Goal: Complete application form

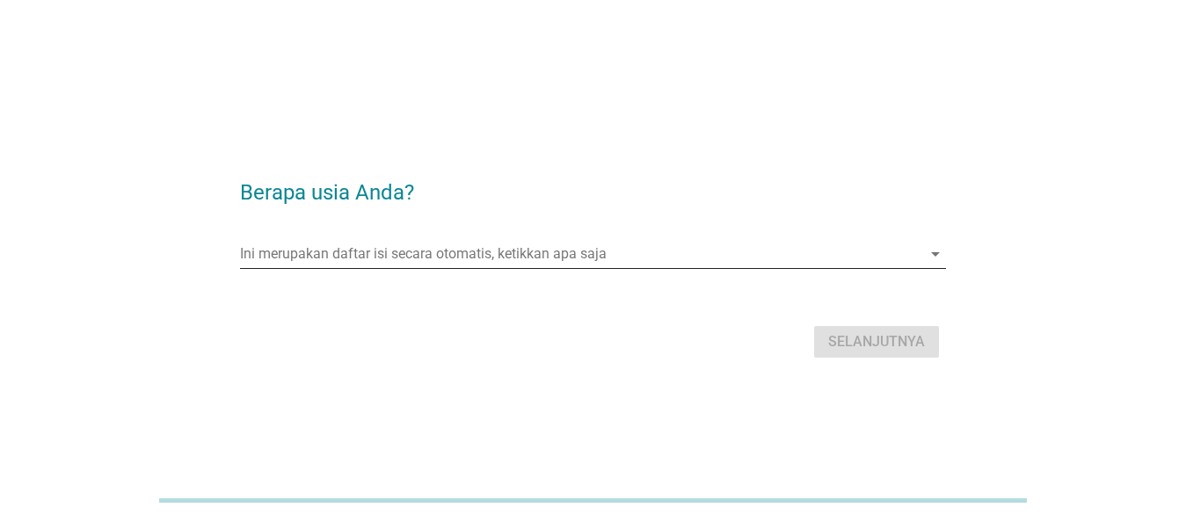
click at [928, 249] on icon "arrow_drop_down" at bounding box center [935, 254] width 21 height 21
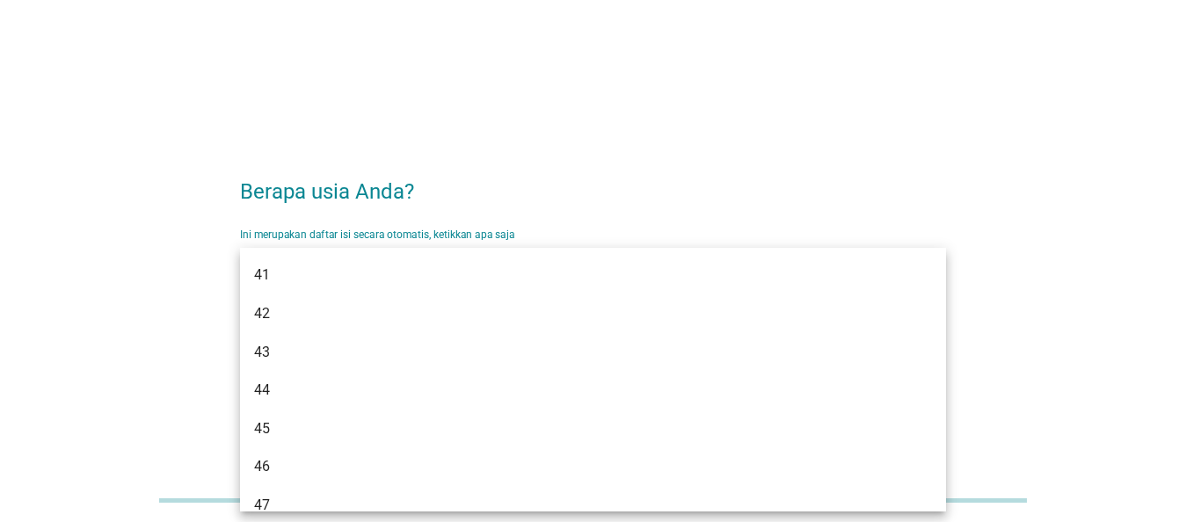
scroll to position [835, 0]
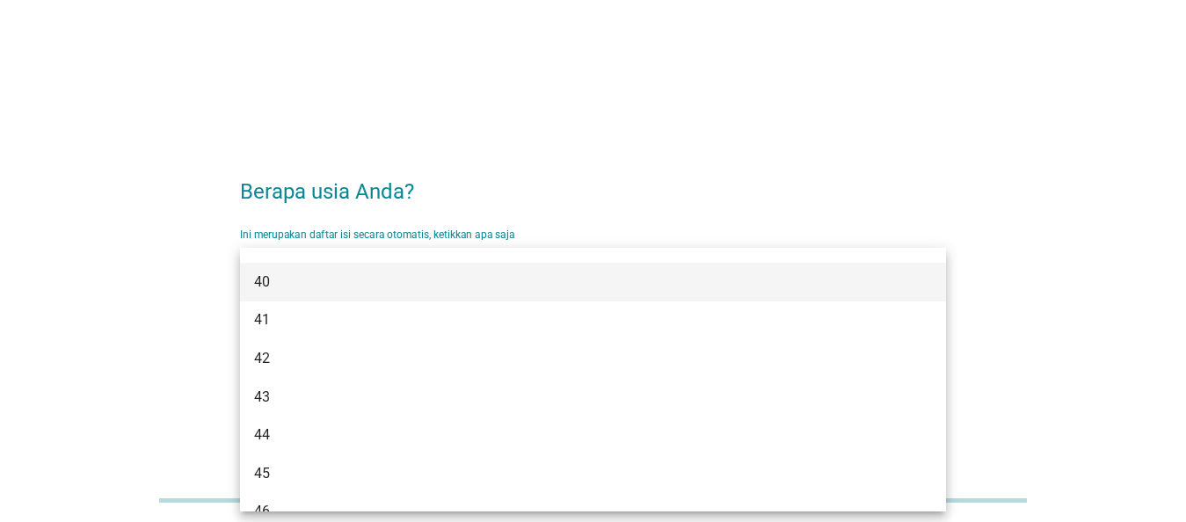
click at [294, 288] on div "40" at bounding box center [565, 282] width 622 height 21
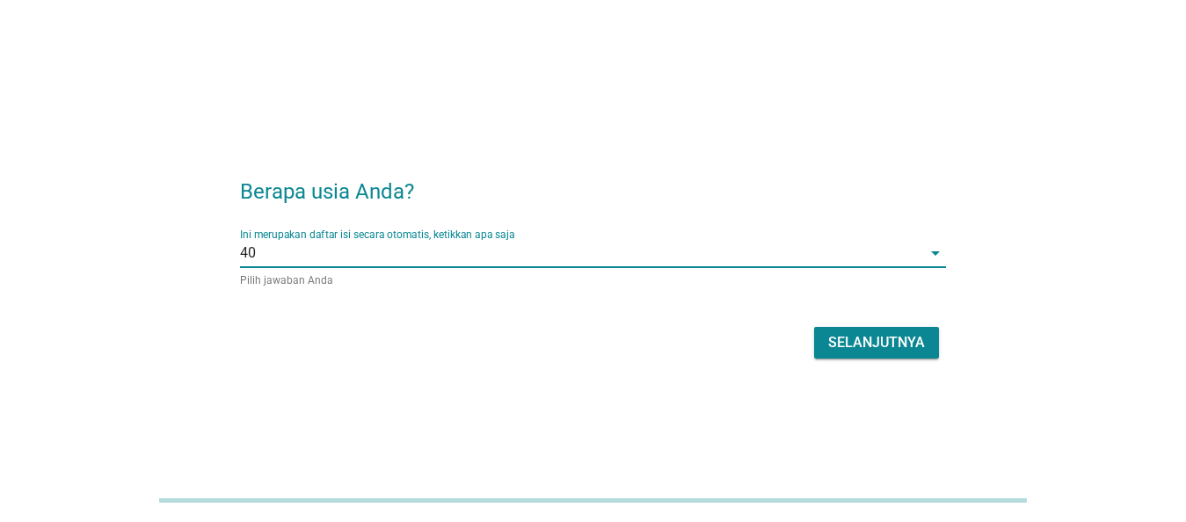
click at [859, 335] on div "Selanjutnya" at bounding box center [876, 342] width 97 height 21
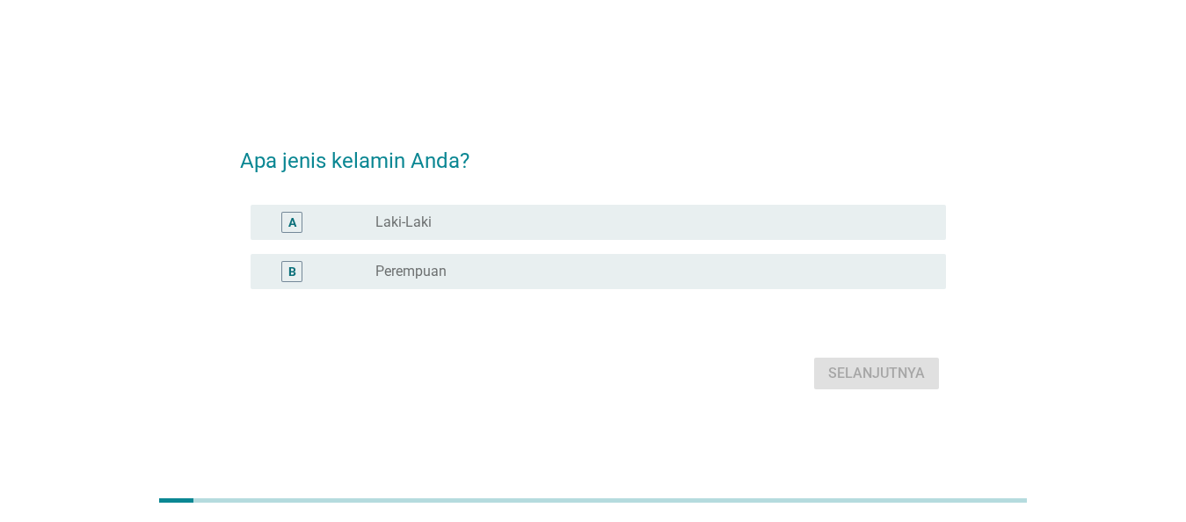
click at [435, 216] on div "radio_button_unchecked Laki-Laki" at bounding box center [646, 223] width 542 height 18
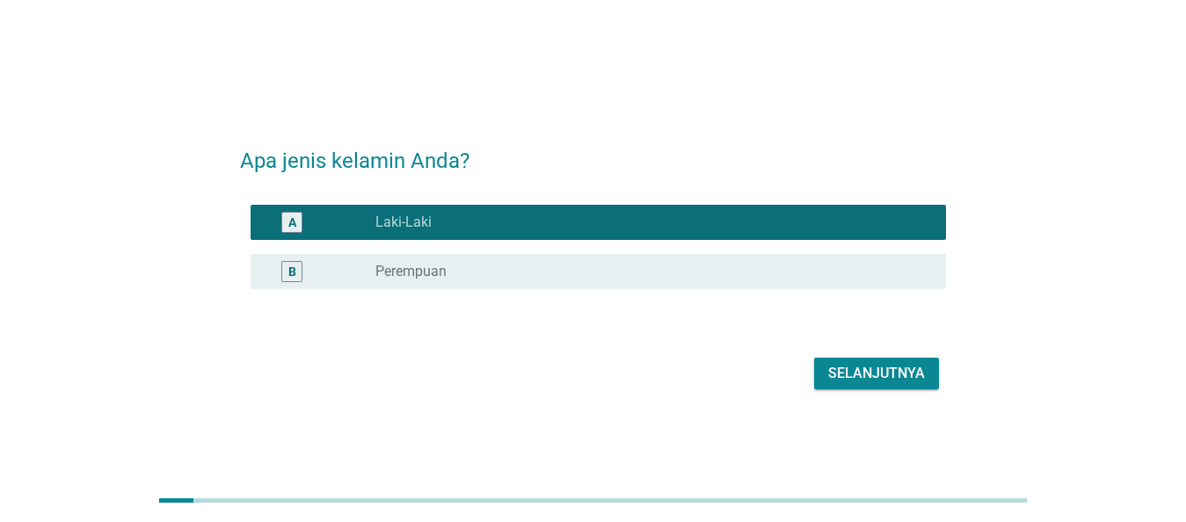
click at [854, 367] on div "Selanjutnya" at bounding box center [876, 373] width 97 height 21
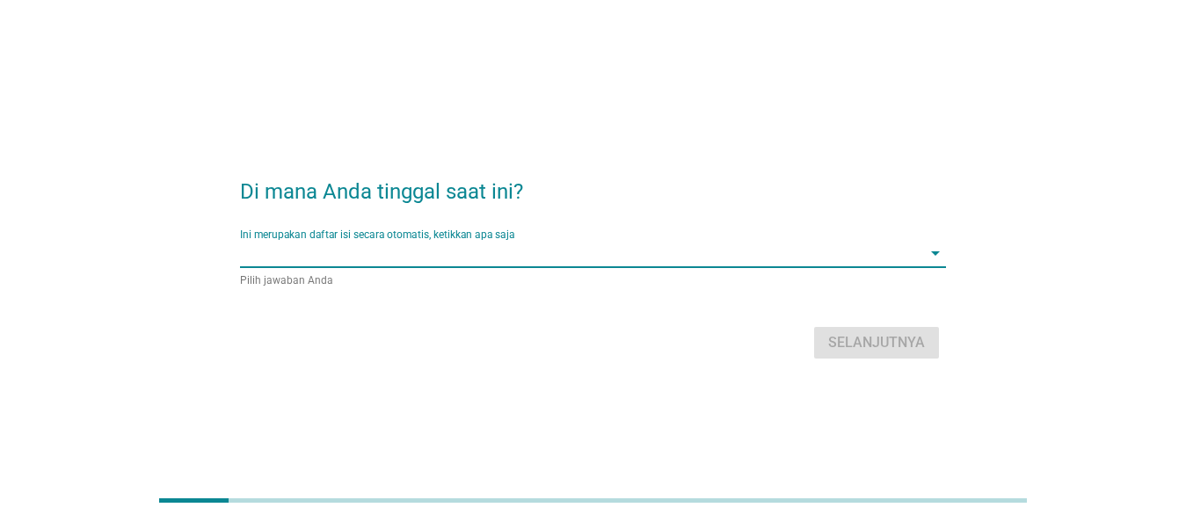
click at [904, 251] on input "Ini merupakan daftar isi secara otomatis, ketikkan apa saja" at bounding box center [580, 253] width 681 height 28
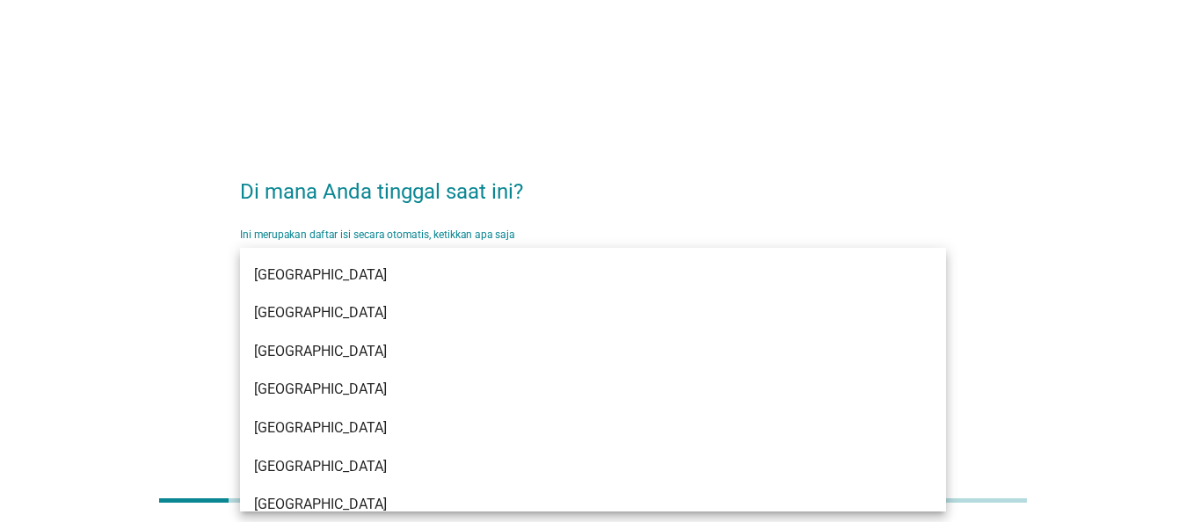
scroll to position [1015, 0]
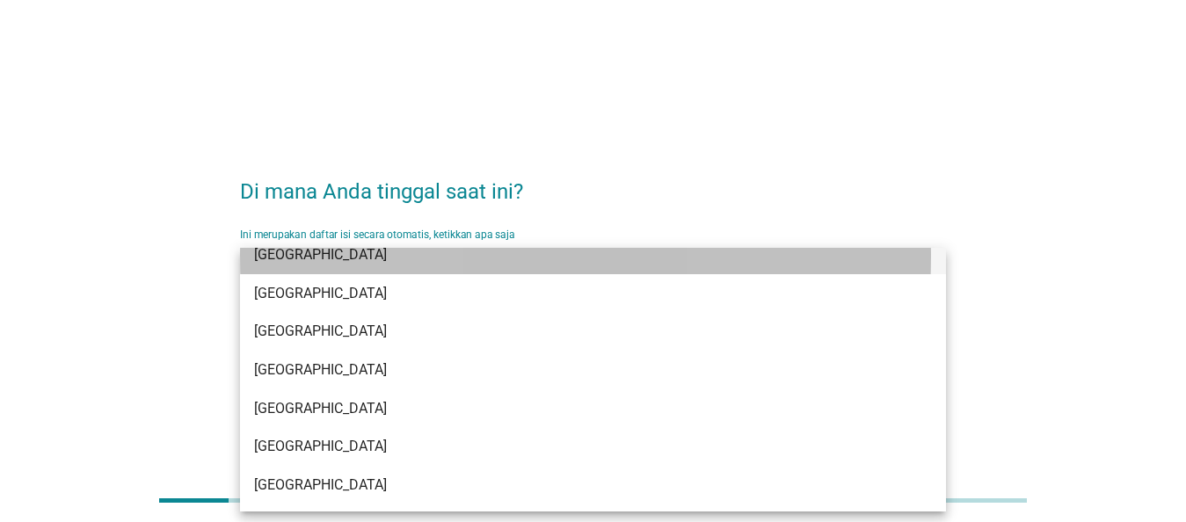
click at [331, 257] on div "[GEOGRAPHIC_DATA]" at bounding box center [565, 254] width 622 height 21
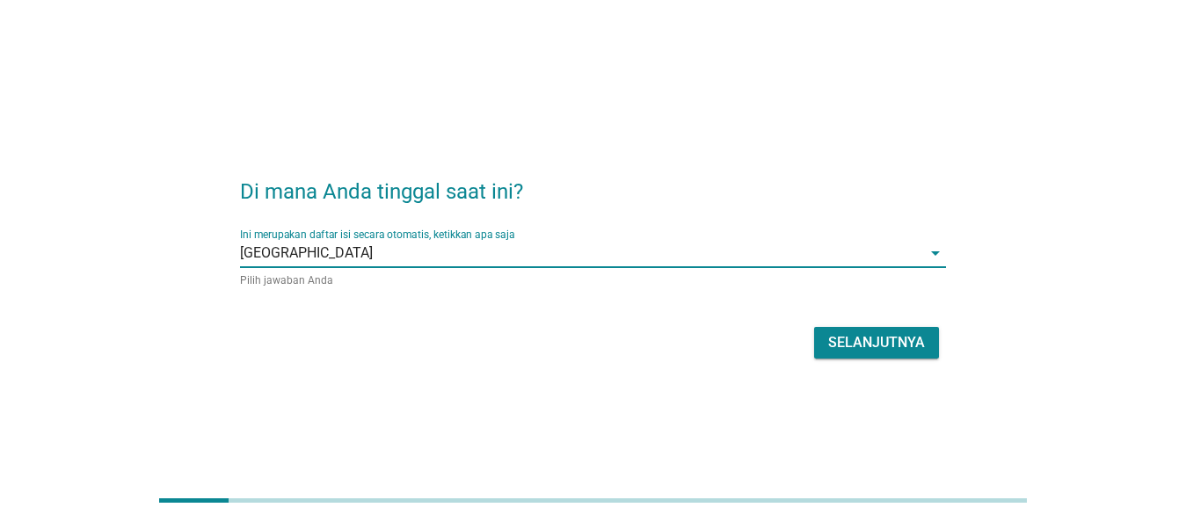
click at [877, 343] on div "Selanjutnya" at bounding box center [876, 342] width 97 height 21
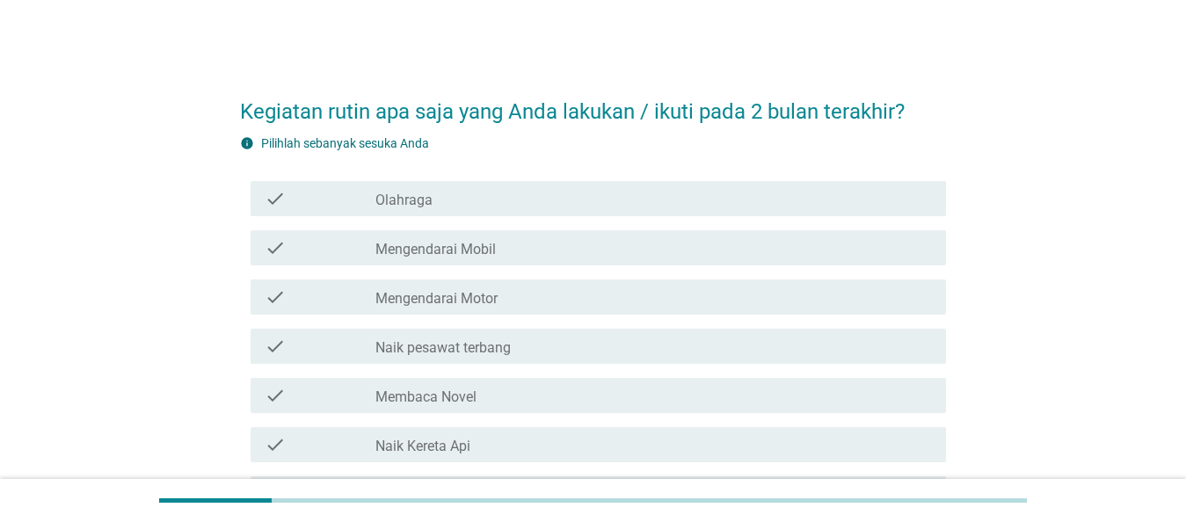
click at [594, 352] on div "check_box_outline_blank Naik pesawat terbang" at bounding box center [653, 346] width 557 height 21
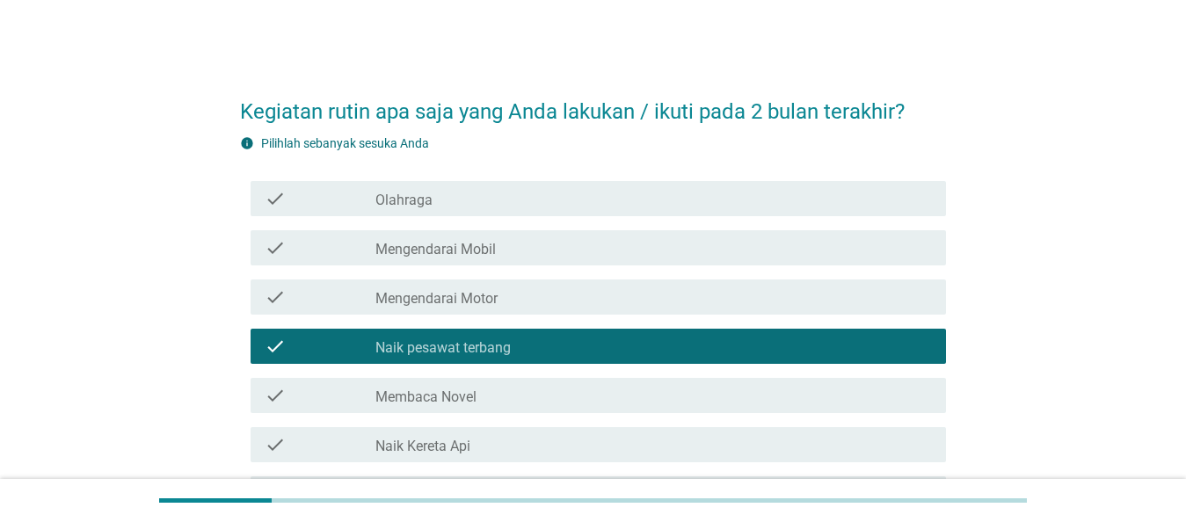
click at [594, 352] on div "check_box_outline_blank Naik pesawat terbang" at bounding box center [653, 346] width 557 height 21
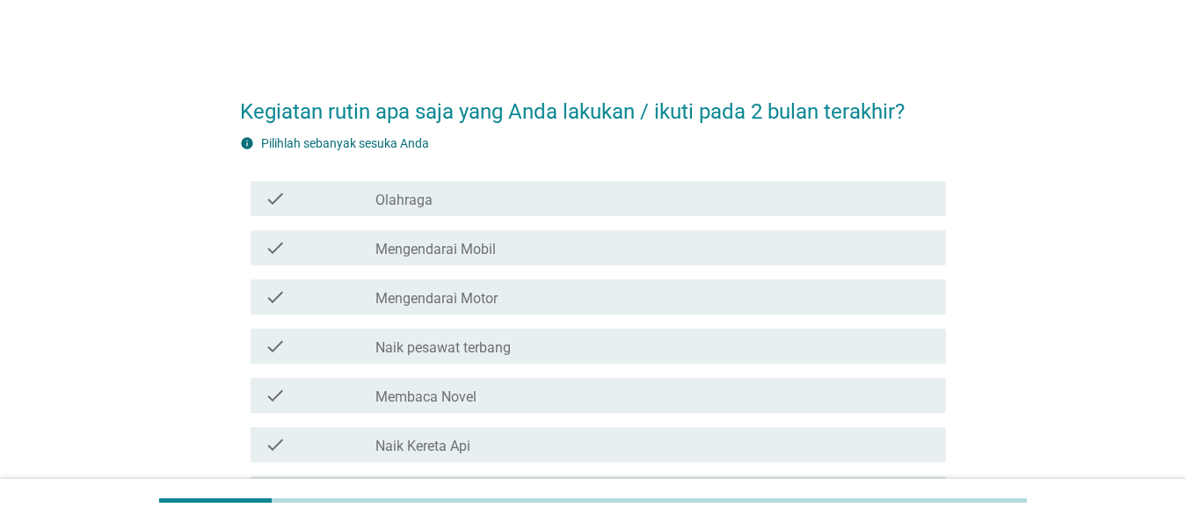
click at [417, 204] on label "Olahraga" at bounding box center [403, 201] width 57 height 18
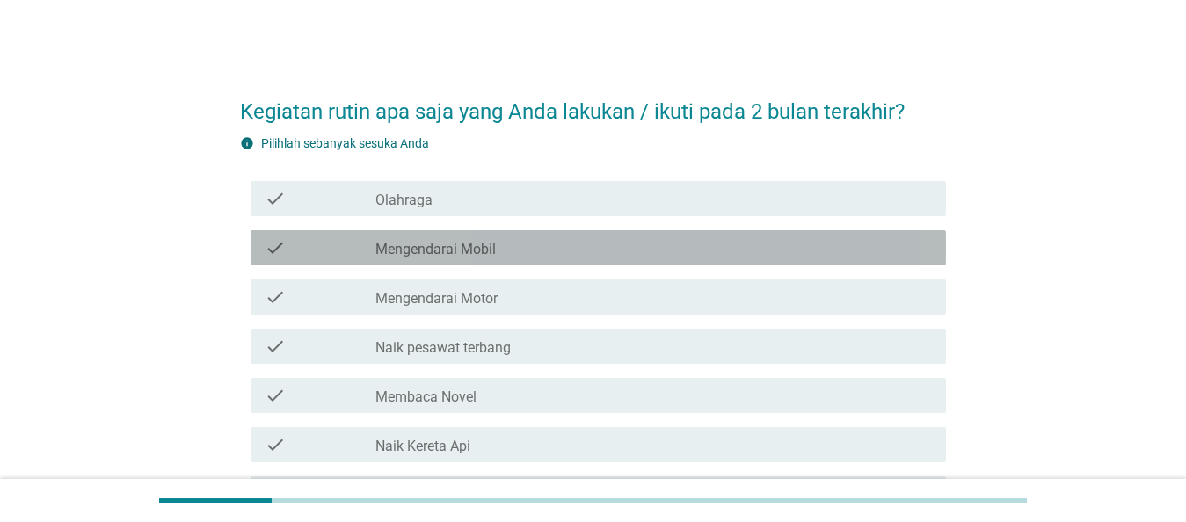
click at [429, 252] on label "Mengendarai Mobil" at bounding box center [435, 250] width 120 height 18
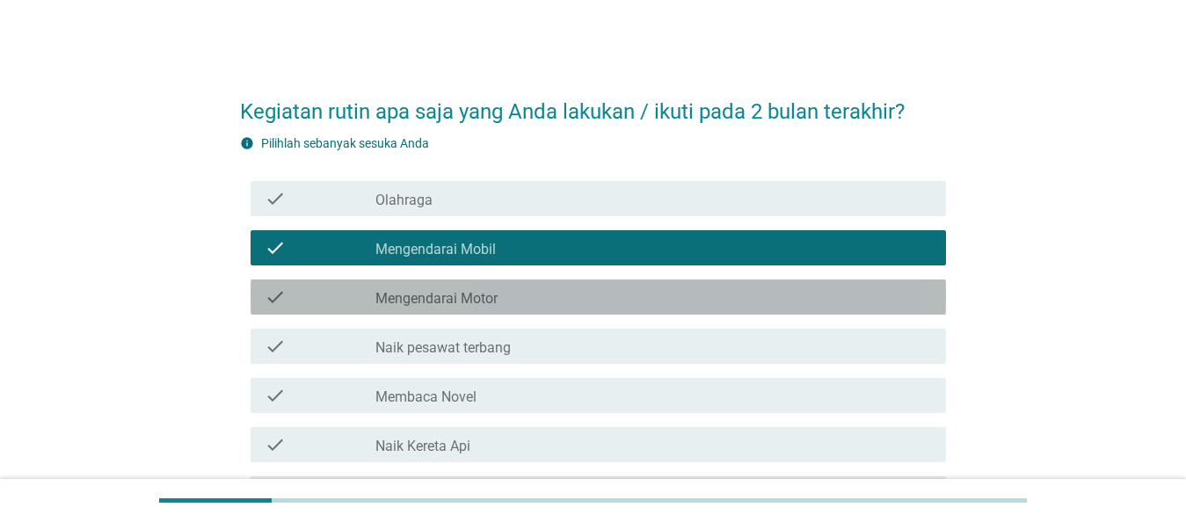
click at [438, 301] on label "Mengendarai Motor" at bounding box center [436, 299] width 122 height 18
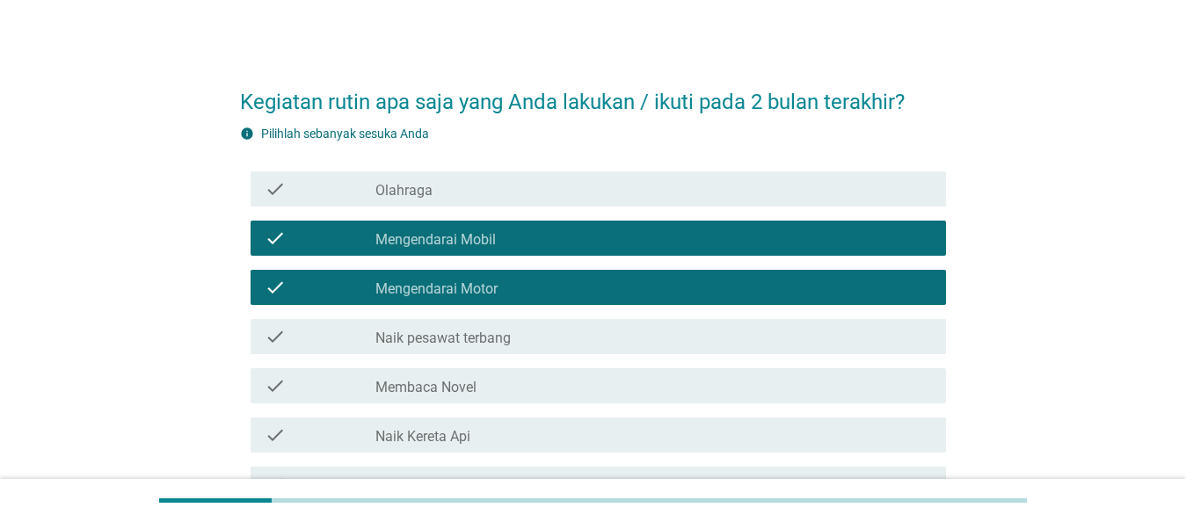
scroll to position [63, 0]
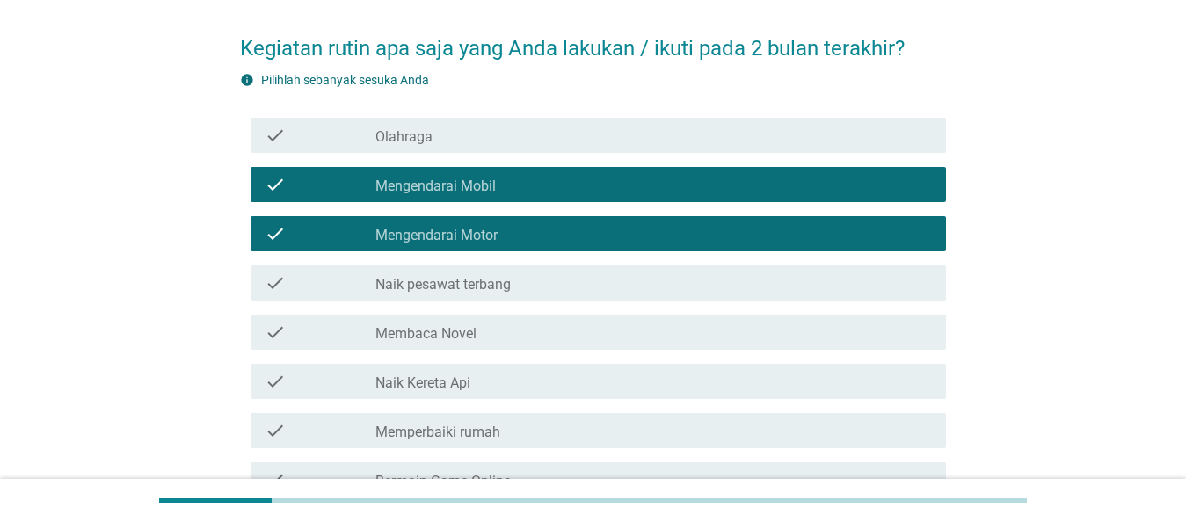
click at [411, 134] on label "Olahraga" at bounding box center [403, 137] width 57 height 18
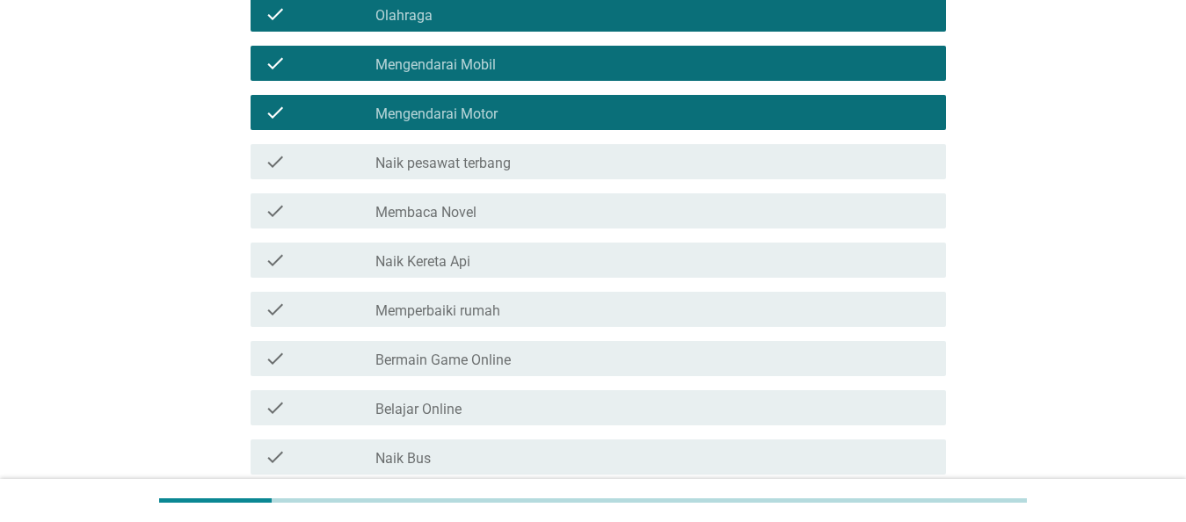
scroll to position [203, 0]
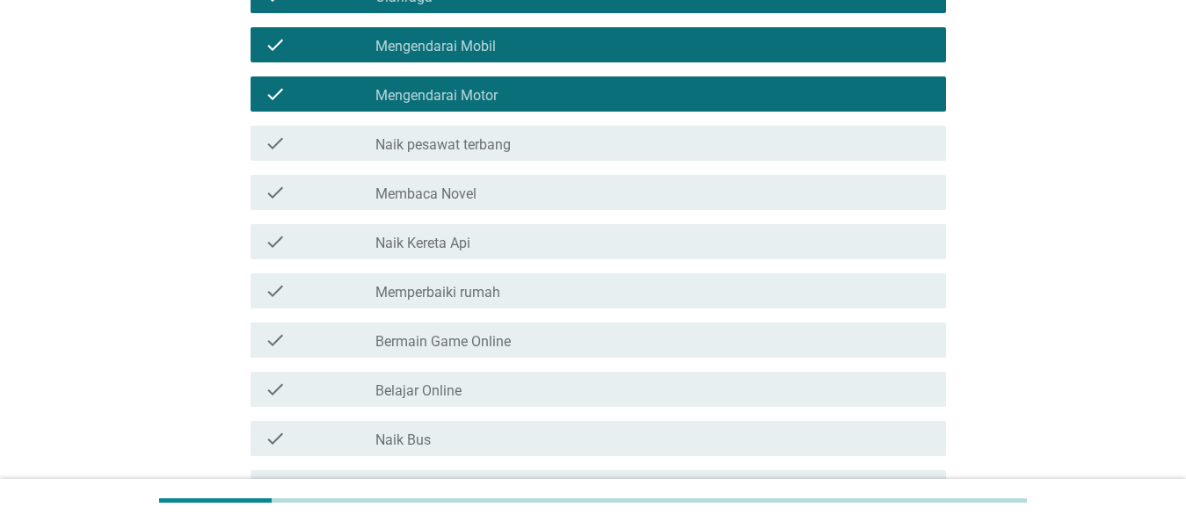
click at [482, 389] on div "check_box_outline_blank Belajar Online" at bounding box center [653, 389] width 557 height 21
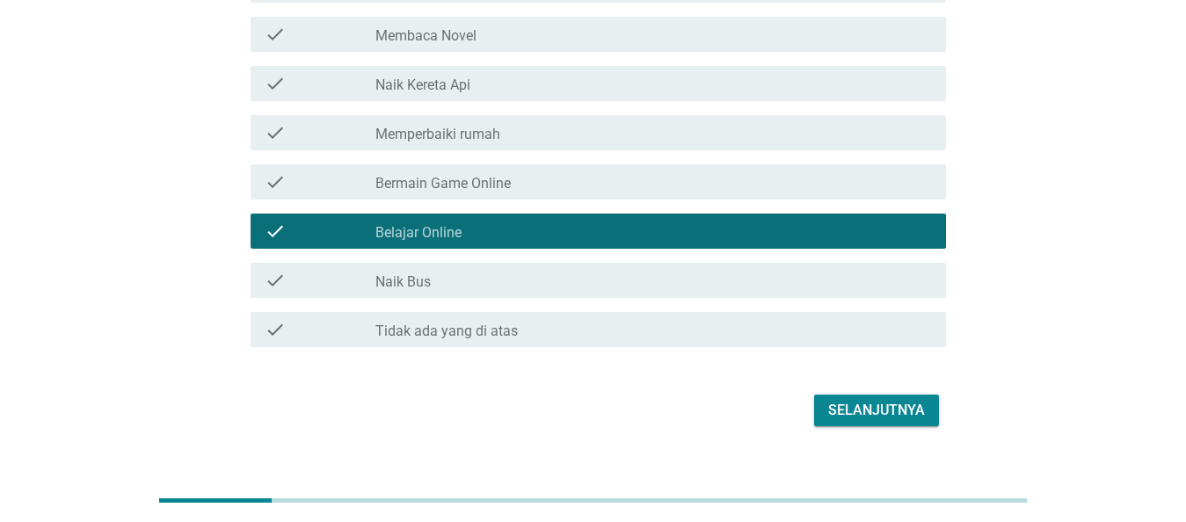
scroll to position [365, 0]
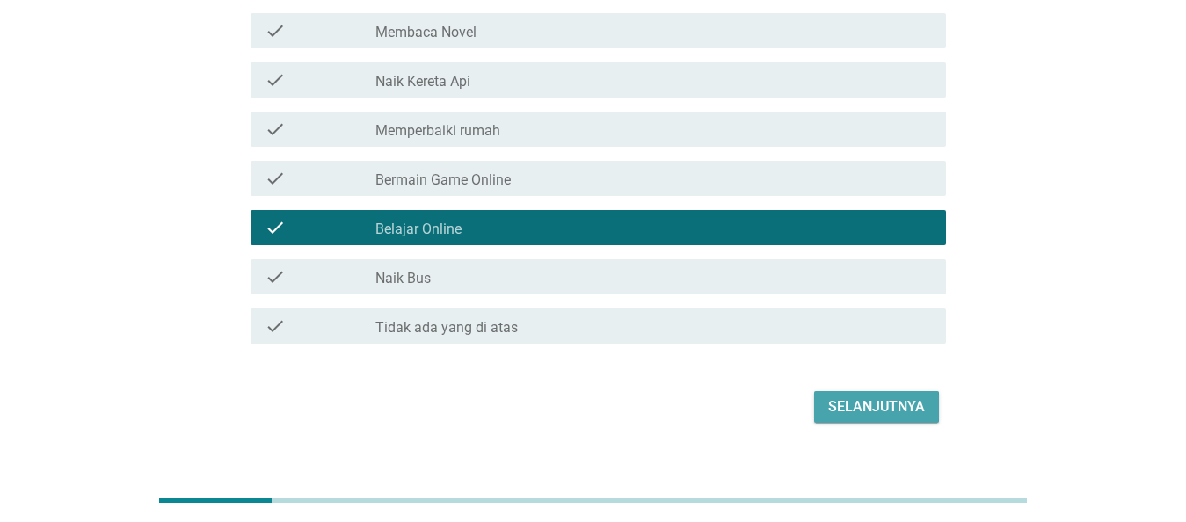
click at [870, 403] on div "Selanjutnya" at bounding box center [876, 407] width 97 height 21
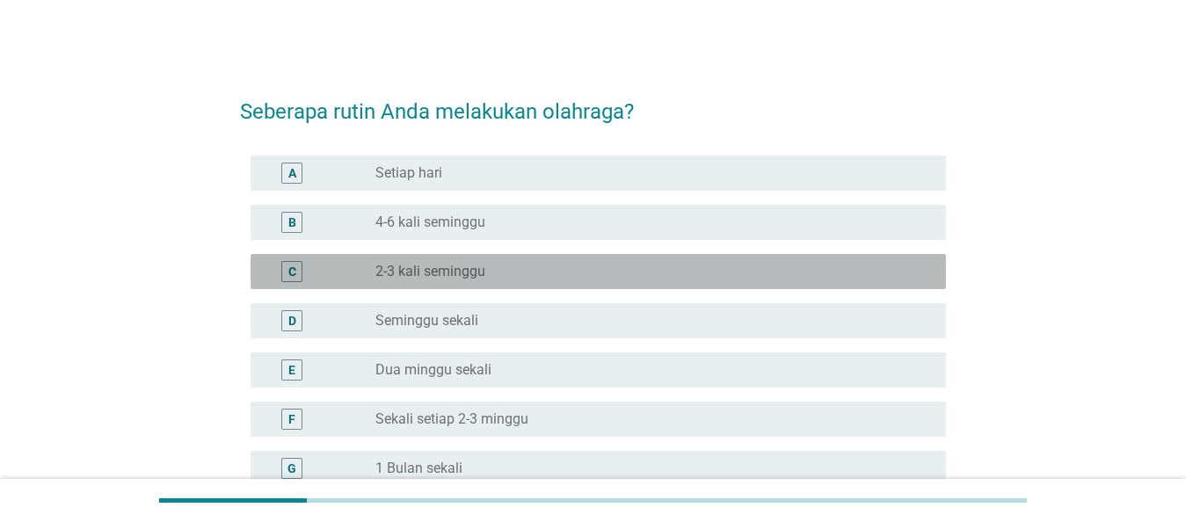
click at [453, 271] on label "2-3 kali seminggu" at bounding box center [430, 272] width 110 height 18
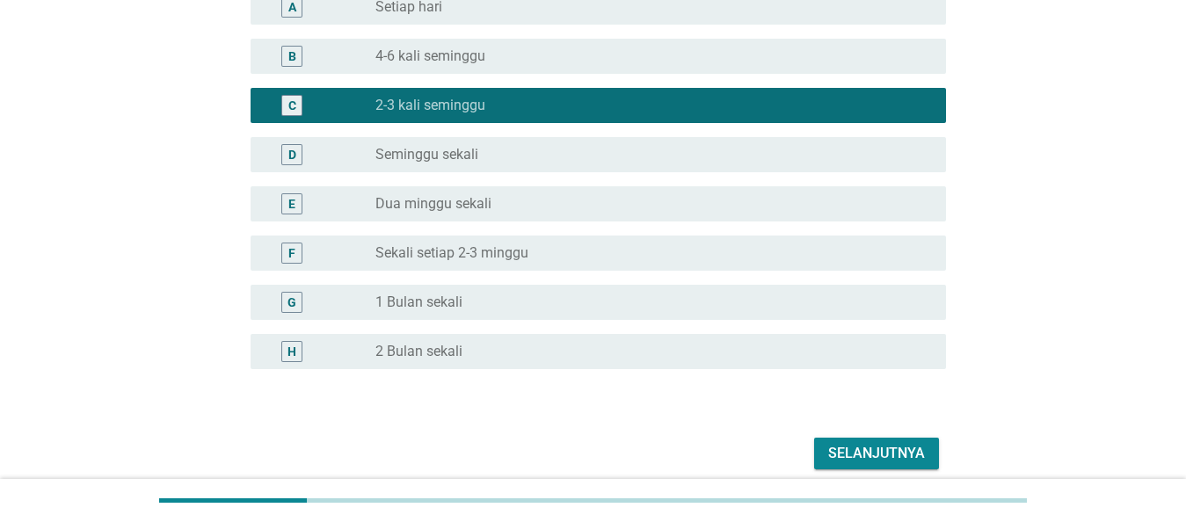
scroll to position [197, 0]
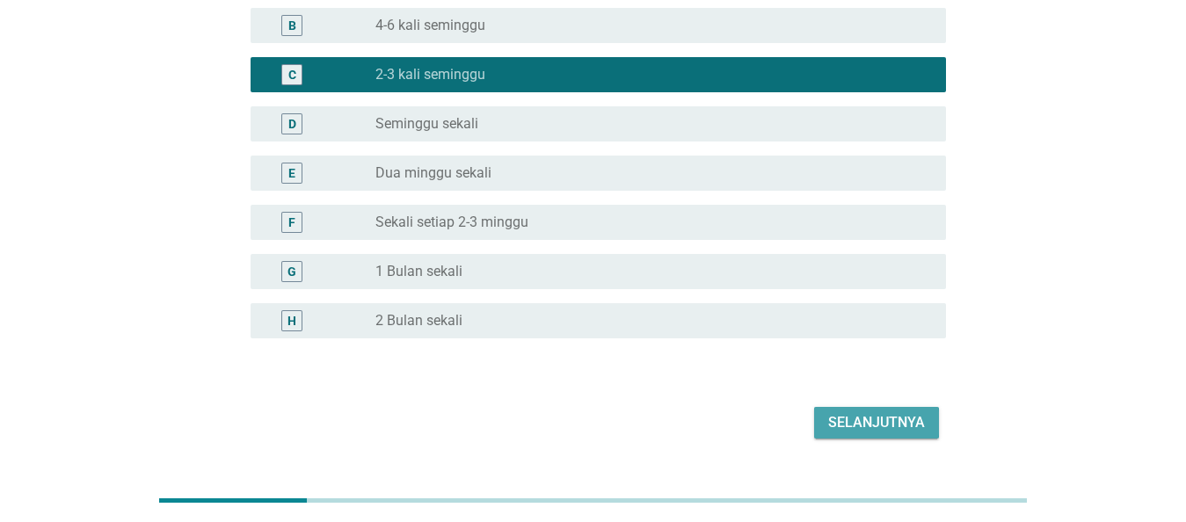
click at [855, 418] on div "Selanjutnya" at bounding box center [876, 422] width 97 height 21
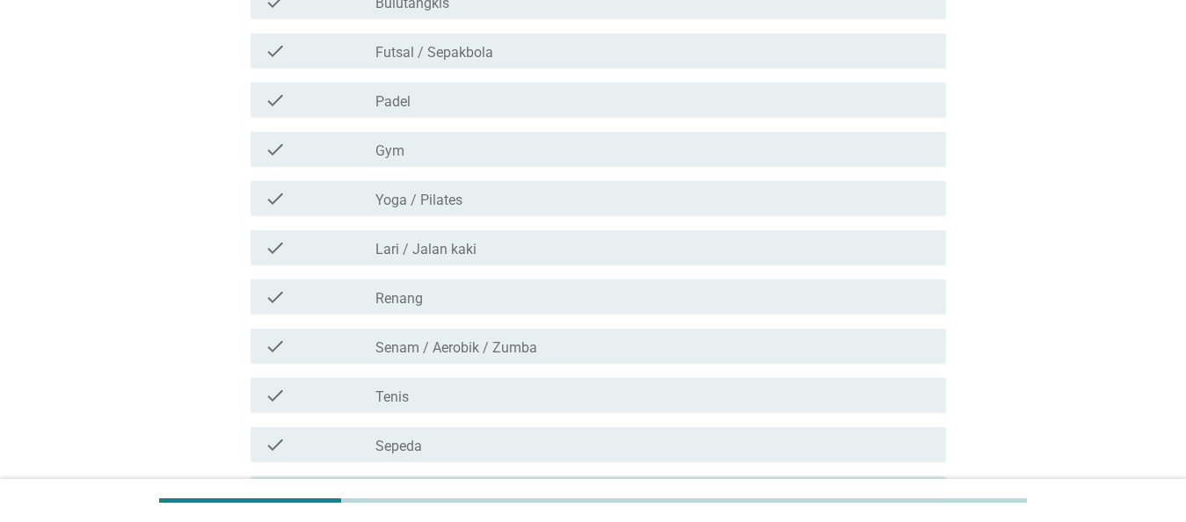
scroll to position [0, 0]
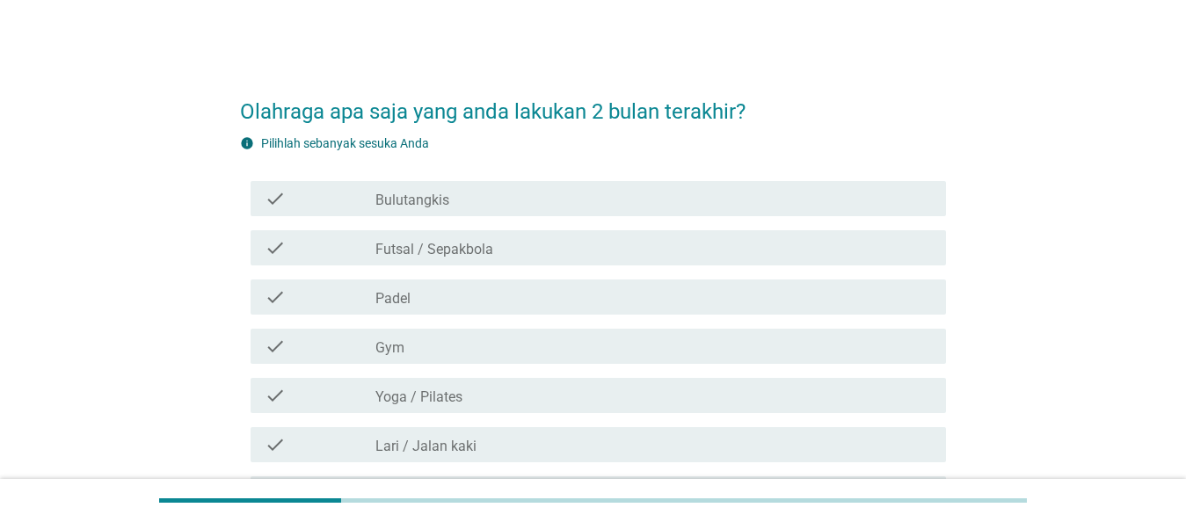
click at [438, 201] on label "Bulutangkis" at bounding box center [412, 201] width 74 height 18
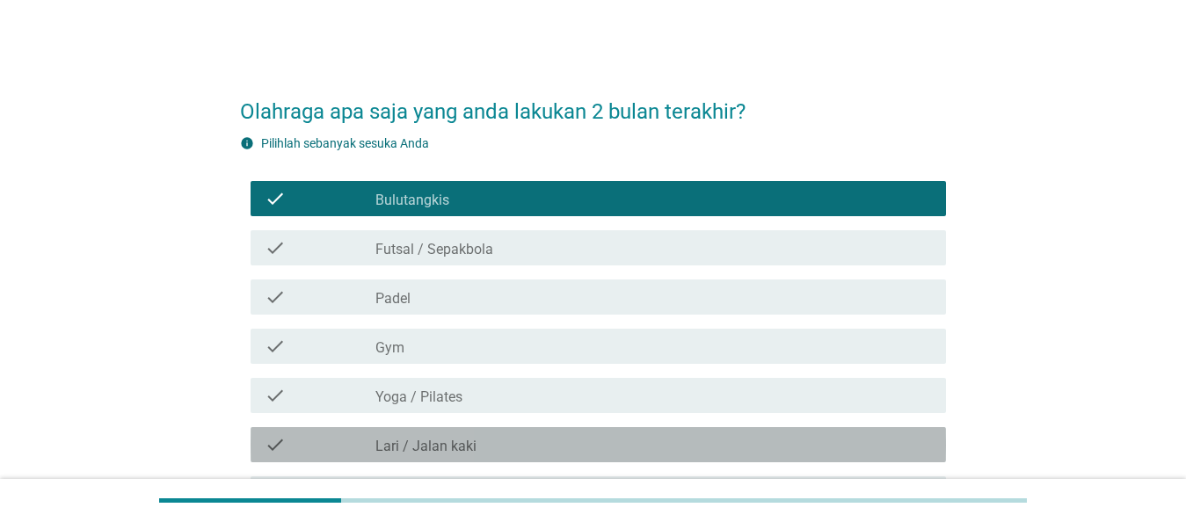
click at [464, 439] on label "Lari / Jalan kaki" at bounding box center [425, 447] width 101 height 18
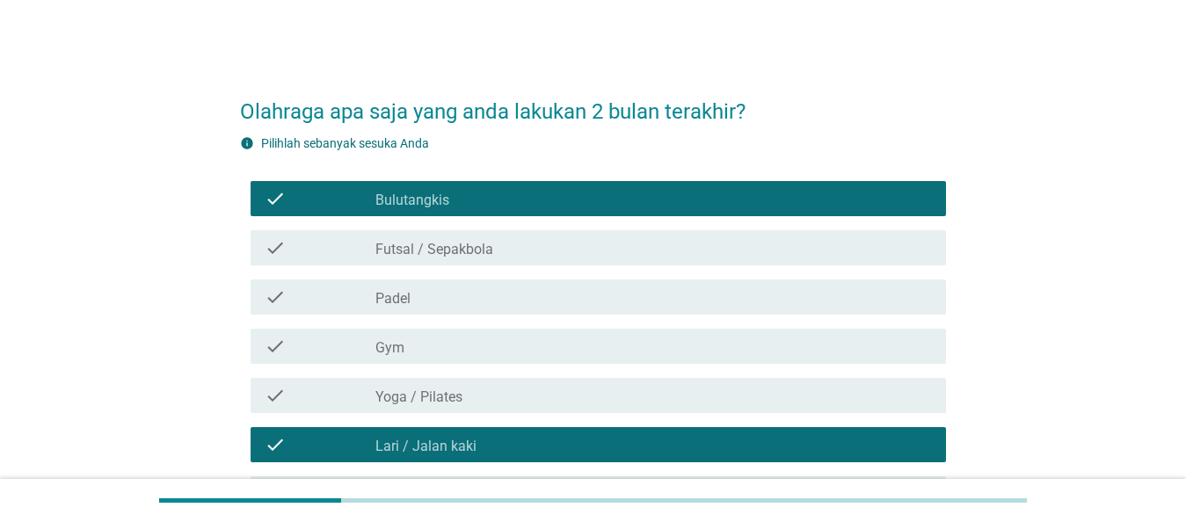
click at [511, 359] on div "check check_box_outline_blank Gym" at bounding box center [598, 346] width 695 height 35
click at [557, 344] on div "check_box_outline_blank Gym" at bounding box center [653, 346] width 557 height 21
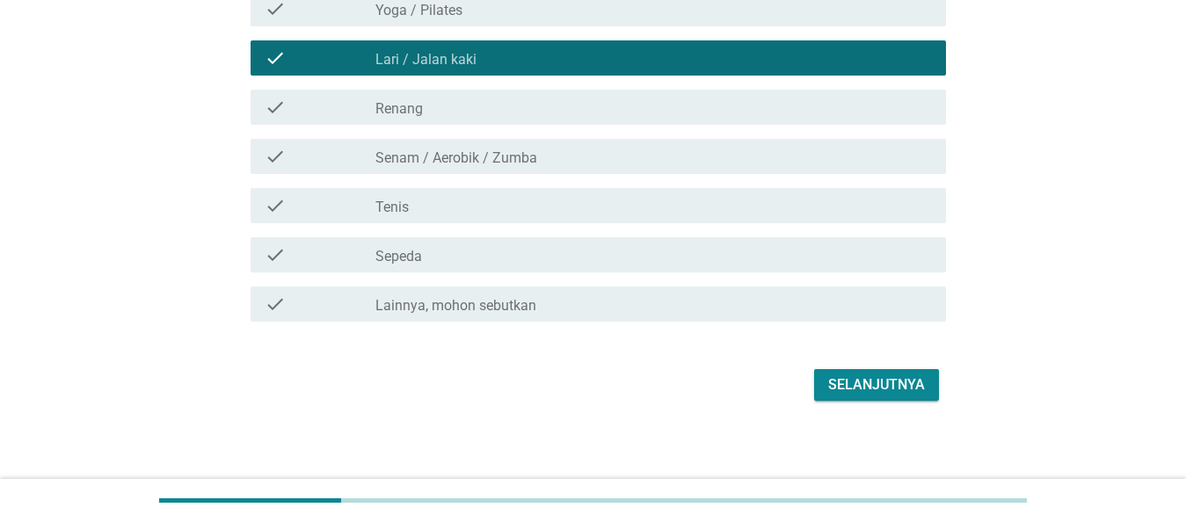
scroll to position [391, 0]
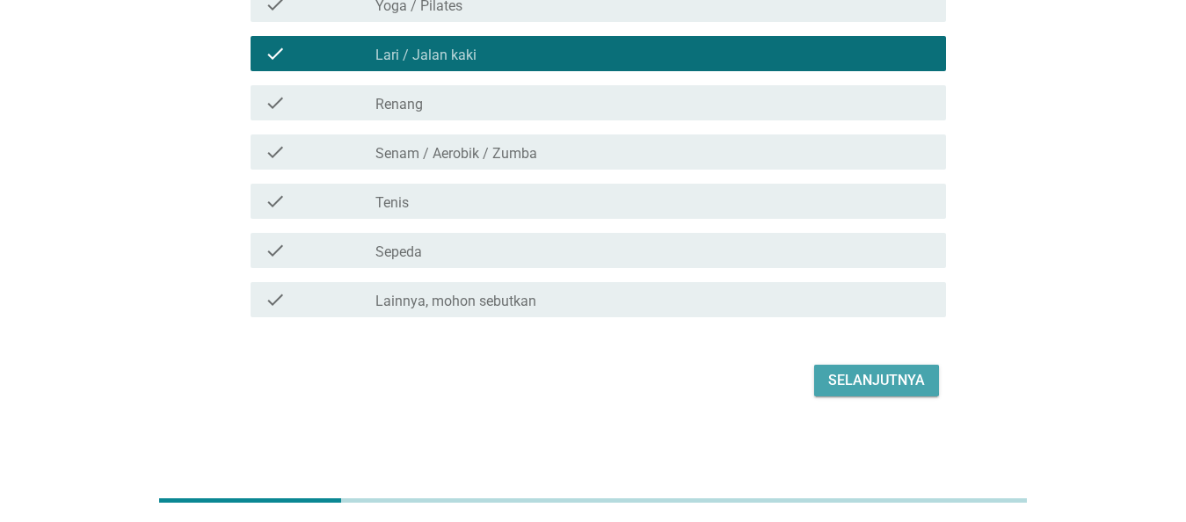
click at [862, 386] on div "Selanjutnya" at bounding box center [876, 380] width 97 height 21
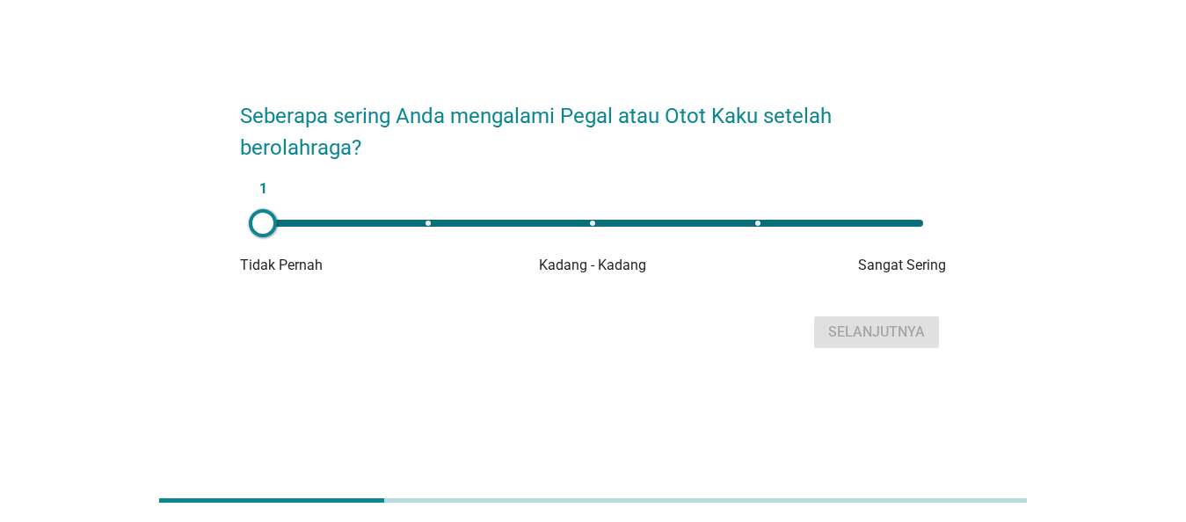
scroll to position [0, 0]
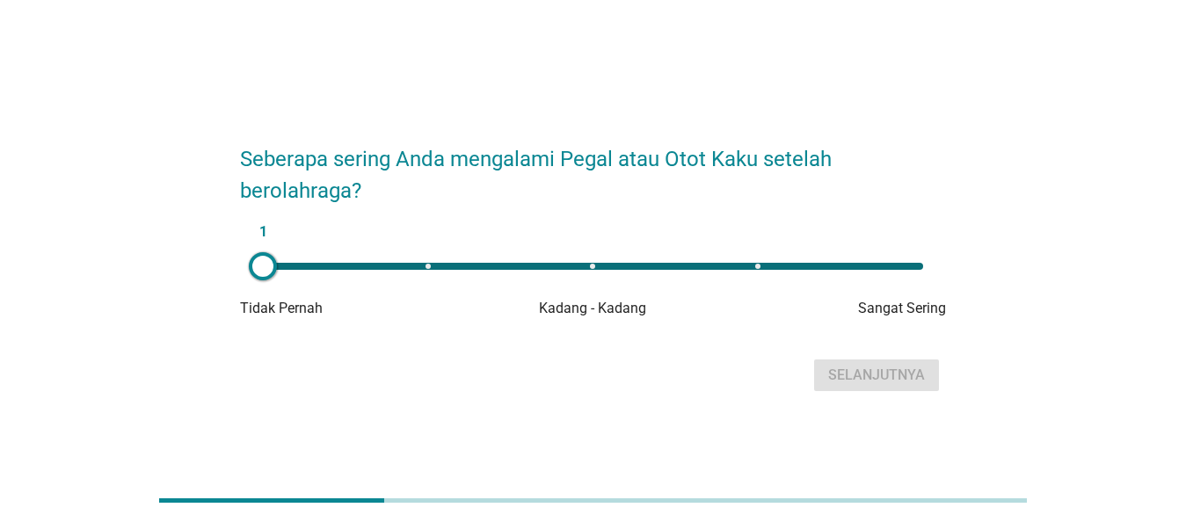
click at [591, 263] on div "1" at bounding box center [593, 266] width 660 height 7
type input "3"
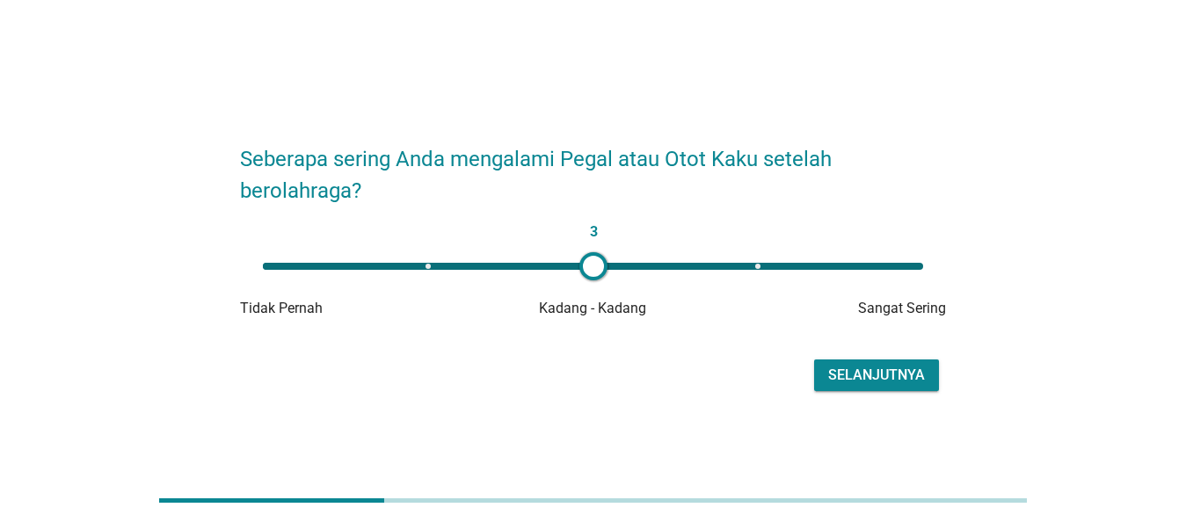
click at [878, 363] on button "Selanjutnya" at bounding box center [876, 376] width 125 height 32
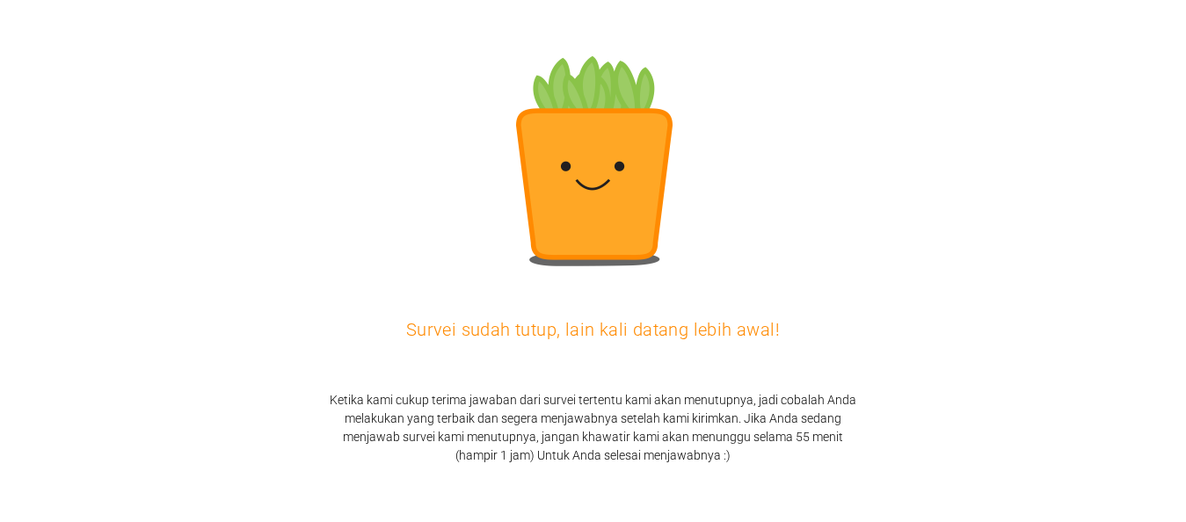
drag, startPoint x: 1194, startPoint y: 104, endPoint x: 1199, endPoint y: 183, distance: 79.3
